Goal: Check status: Check status

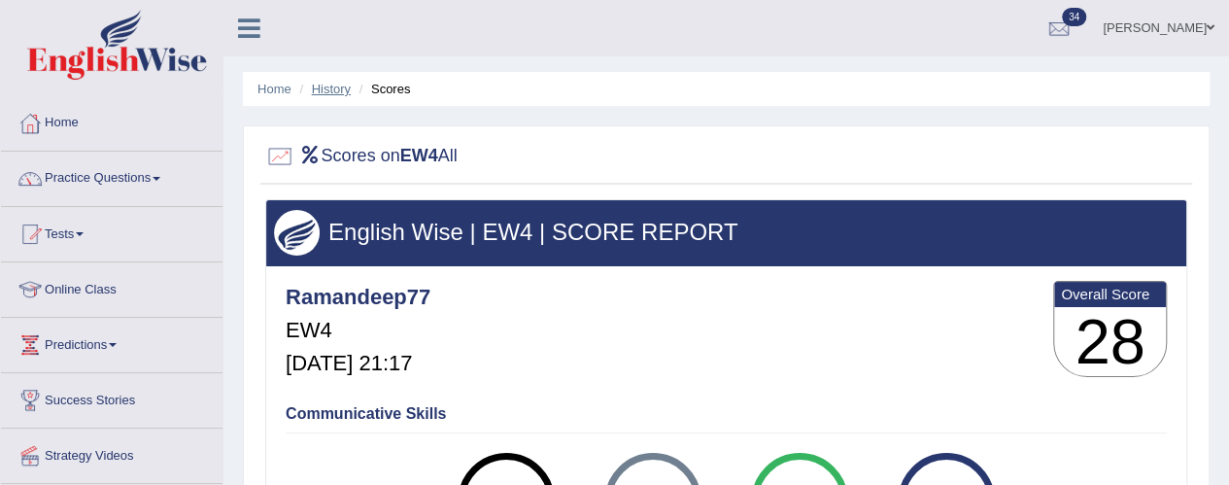
click at [329, 92] on link "History" at bounding box center [331, 89] width 39 height 15
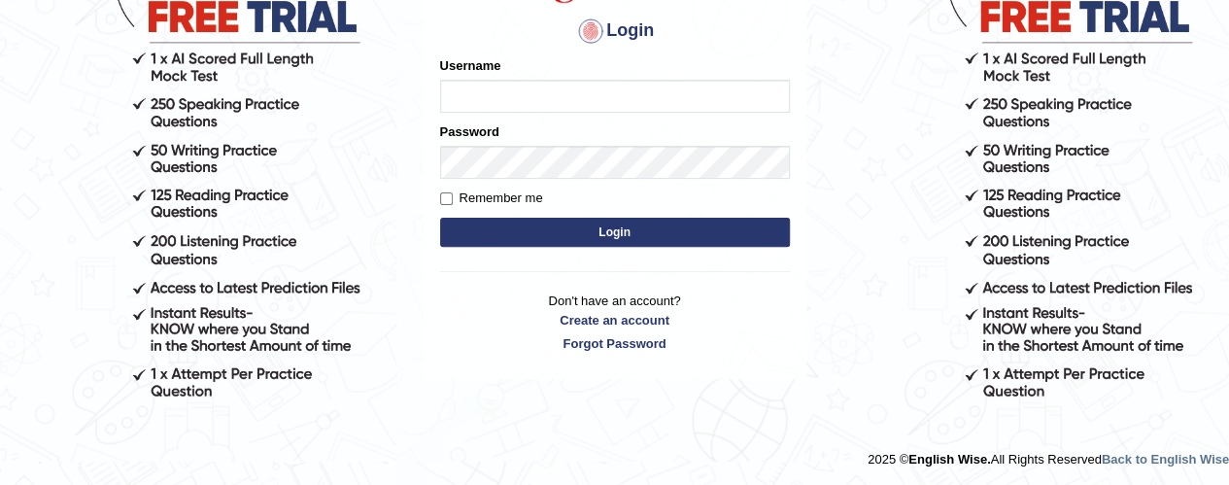
type input "ramandeep77"
click at [635, 235] on button "Login" at bounding box center [615, 232] width 350 height 29
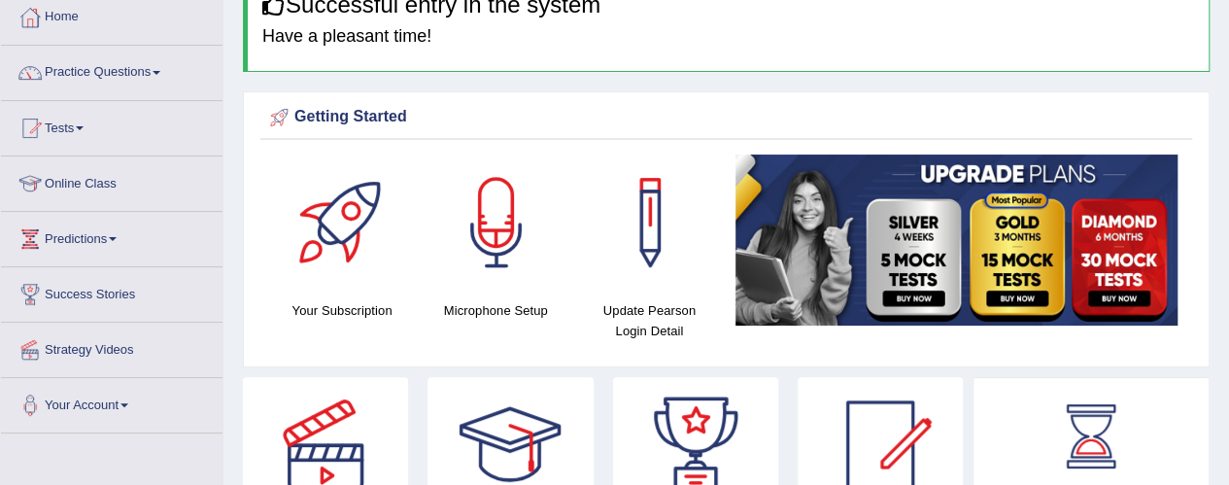
scroll to position [105, 0]
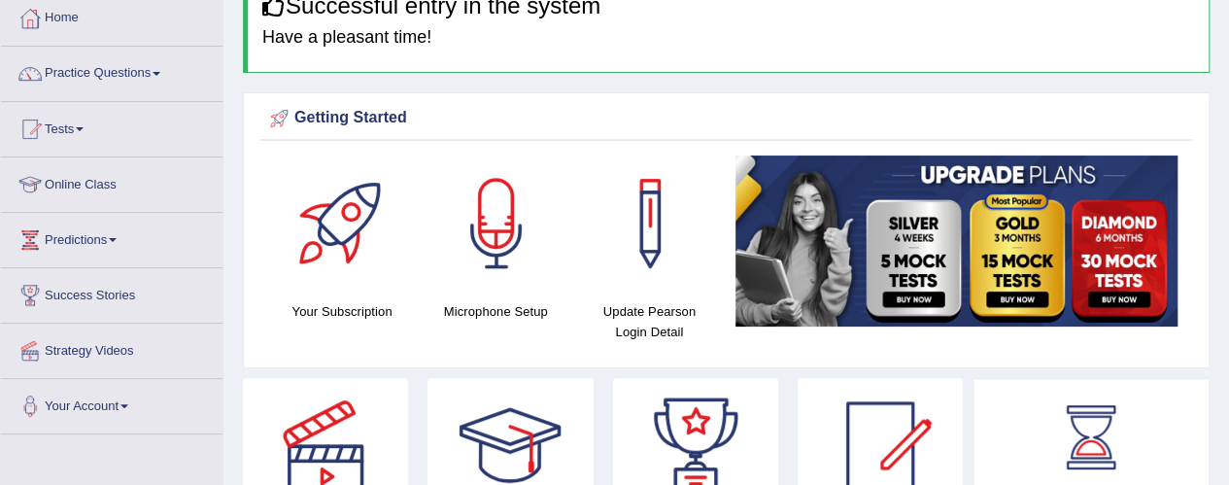
click at [84, 128] on span at bounding box center [80, 129] width 8 height 4
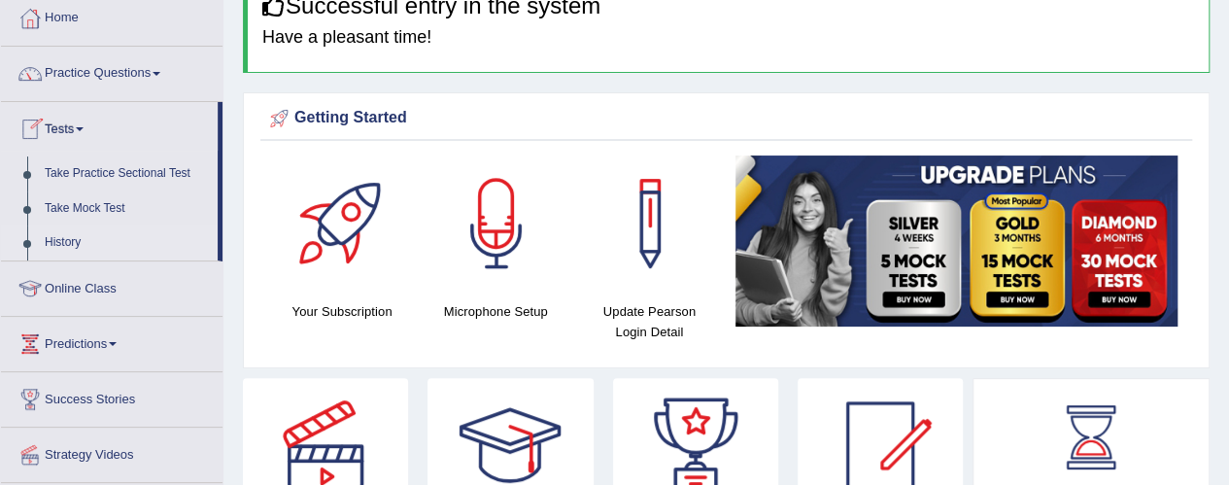
click at [93, 251] on link "History" at bounding box center [127, 242] width 182 height 35
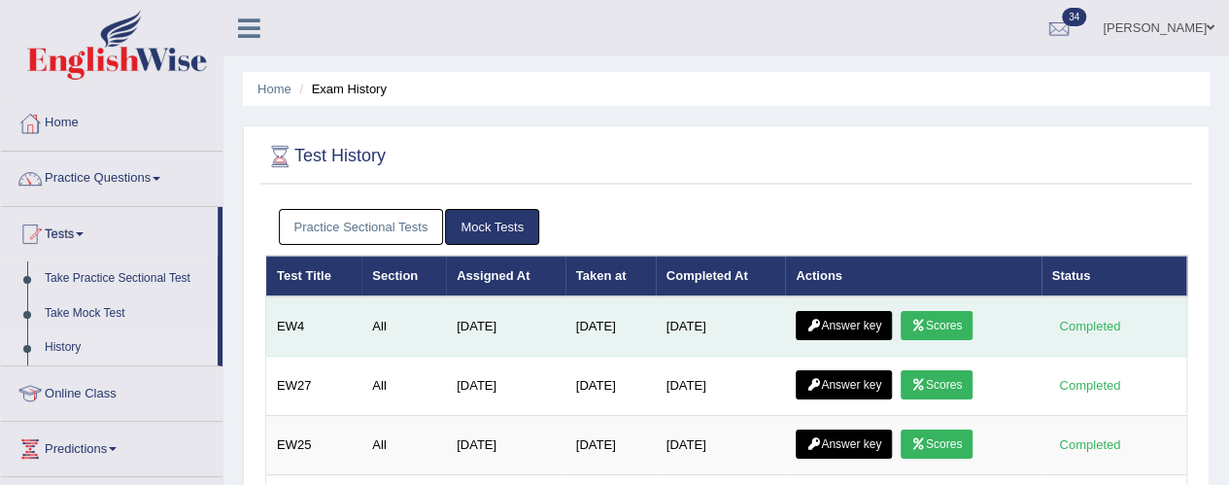
click at [848, 321] on link "Answer key" at bounding box center [844, 325] width 96 height 29
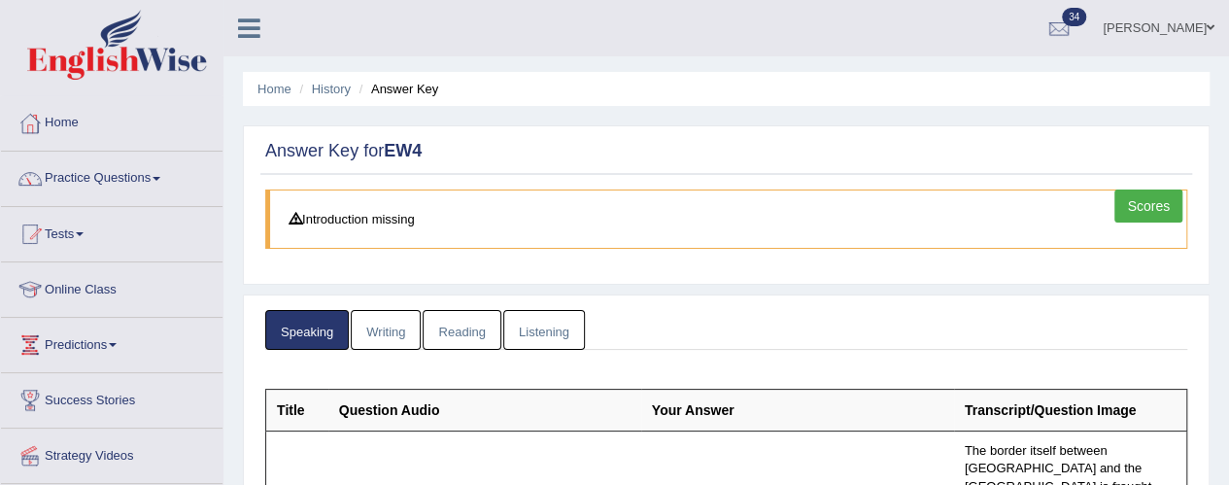
click at [463, 328] on link "Reading" at bounding box center [462, 330] width 78 height 40
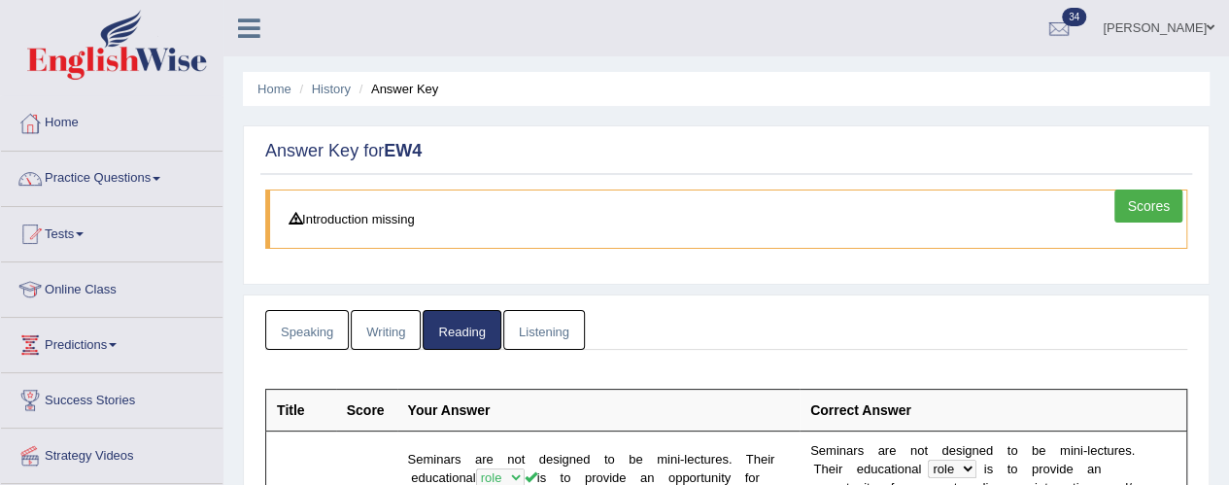
click at [544, 323] on link "Listening" at bounding box center [544, 330] width 82 height 40
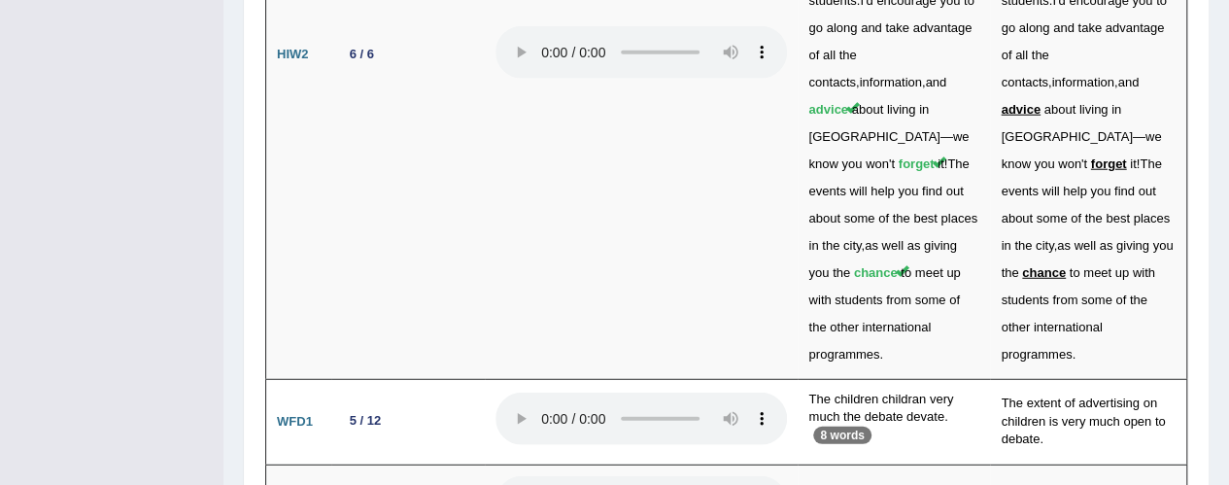
scroll to position [6157, 0]
